Goal: Information Seeking & Learning: Learn about a topic

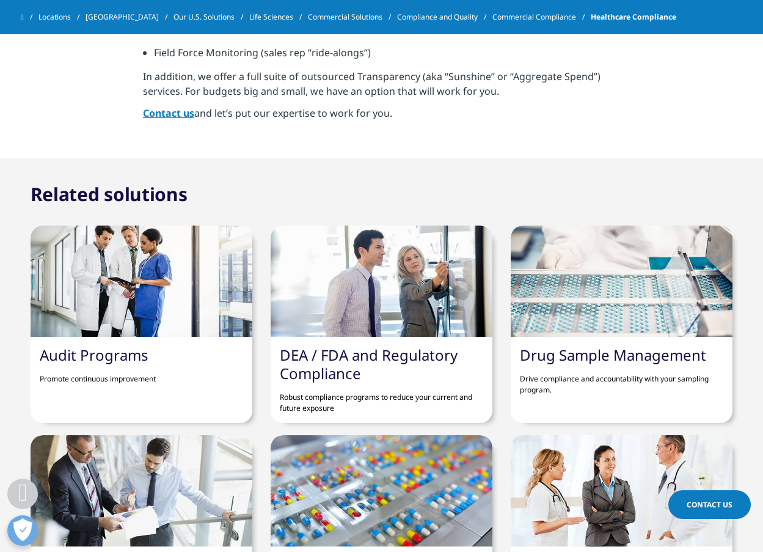
scroll to position [720, 0]
click at [97, 365] on link "Audit Programs" at bounding box center [94, 355] width 109 height 20
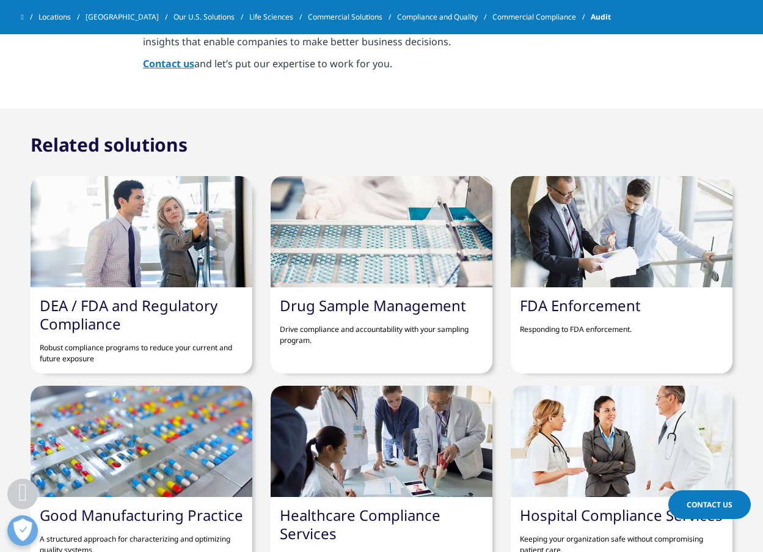
scroll to position [733, 0]
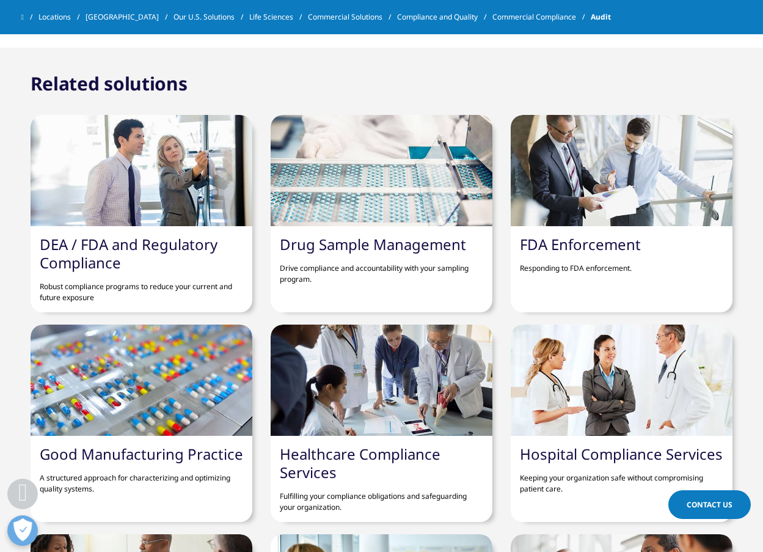
click at [382, 482] on p "Fulfilling your compliance obligations and safeguarding your organization." at bounding box center [381, 497] width 203 height 31
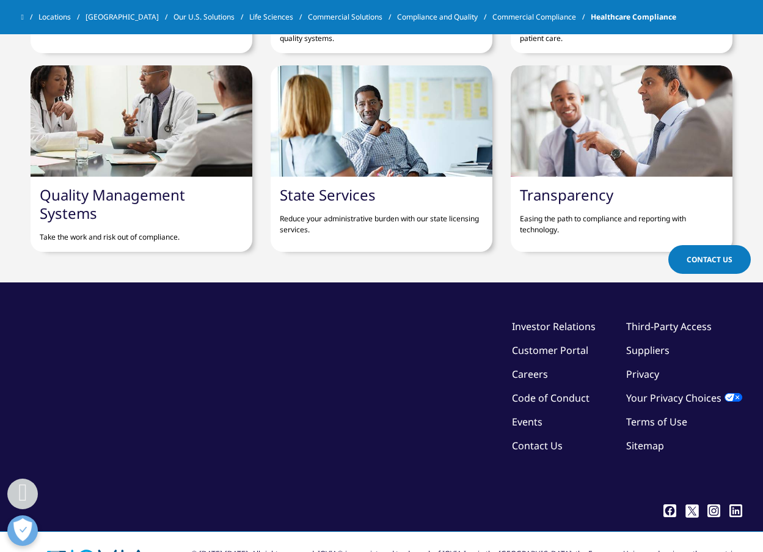
scroll to position [1343, 0]
